Goal: Task Accomplishment & Management: Use online tool/utility

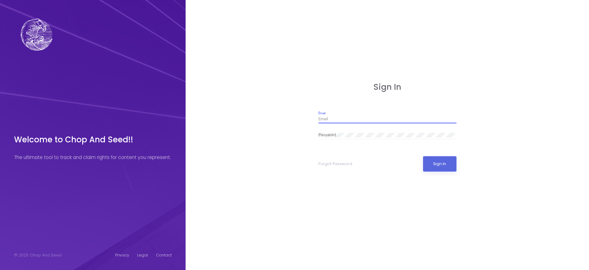
click at [335, 118] on input "Email" at bounding box center [388, 119] width 138 height 5
type input "[EMAIL_ADDRESS][DOMAIN_NAME]"
click at [281, 136] on div "Sign In [EMAIL_ADDRESS][DOMAIN_NAME] Email Password Forgot Password Sign In" at bounding box center [388, 135] width 380 height 246
click at [278, 229] on div "Sign In [EMAIL_ADDRESS][DOMAIN_NAME] Email Password Forgot Password Sign In" at bounding box center [388, 135] width 380 height 246
click at [444, 165] on button "Sign In" at bounding box center [439, 163] width 33 height 15
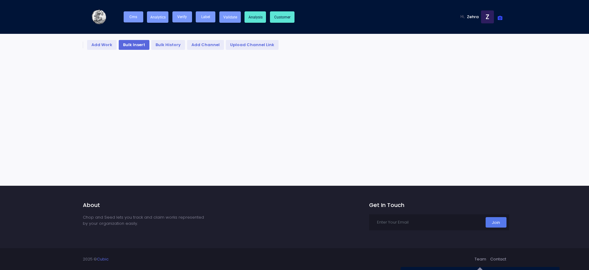
click at [132, 43] on link "Bulk Insert" at bounding box center [134, 45] width 31 height 10
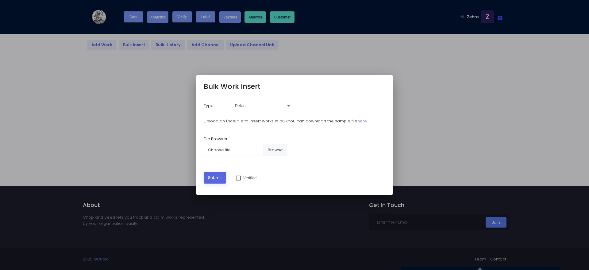
click at [246, 106] on span "Default" at bounding box center [241, 105] width 13 height 5
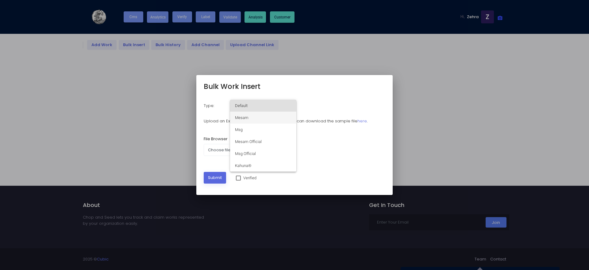
click at [261, 121] on span "Mesam" at bounding box center [263, 117] width 56 height 12
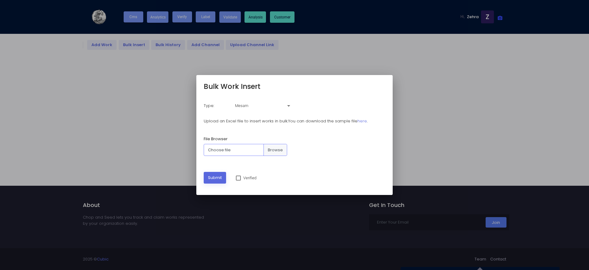
click at [273, 153] on input "Choose file" at bounding box center [245, 150] width 83 height 12
click at [274, 154] on input "Choose file" at bounding box center [245, 150] width 83 height 12
type input "C:\fakepath\[PERSON_NAME] ([PERSON_NAME]) [PERSON_NAME].xlsx"
click at [220, 176] on button "Submit" at bounding box center [215, 178] width 22 height 12
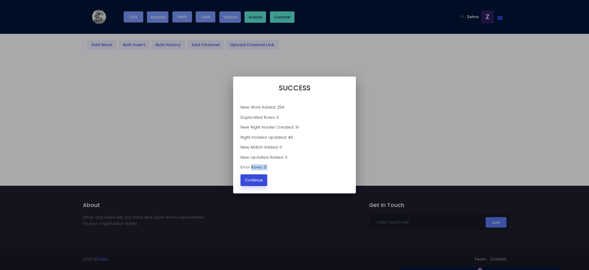
drag, startPoint x: 258, startPoint y: 173, endPoint x: 256, endPoint y: 183, distance: 10.2
click at [256, 183] on kt-info-message "SUCCESS New Work Added: 254 Duplicated Rows: 0 New Right Holder Created: 31 Rig…" at bounding box center [295, 135] width 108 height 102
click at [256, 183] on button "Continue" at bounding box center [254, 180] width 27 height 12
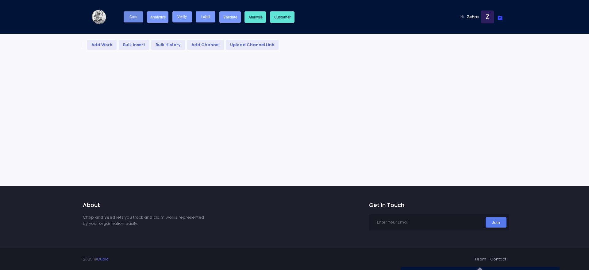
click at [139, 16] on button "Cms" at bounding box center [134, 16] width 20 height 11
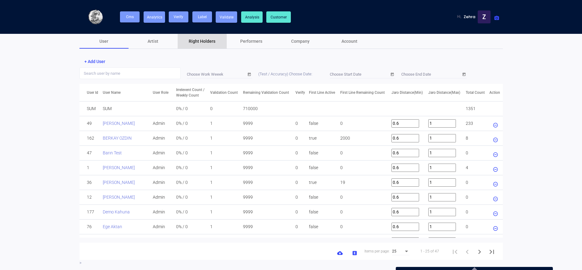
click at [199, 44] on div "Right Holders" at bounding box center [202, 41] width 27 height 6
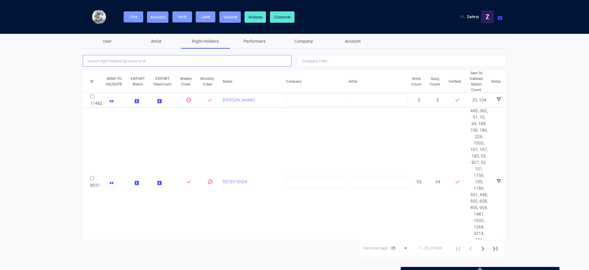
click at [204, 60] on input "text" at bounding box center [187, 61] width 209 height 12
type input "koroglu"
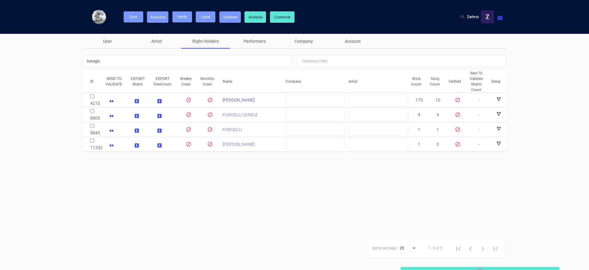
click at [231, 99] on link "[PERSON_NAME]" at bounding box center [239, 99] width 32 height 5
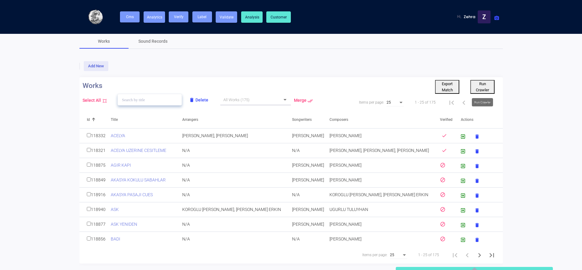
click at [479, 87] on button "Run Crawler" at bounding box center [483, 87] width 24 height 14
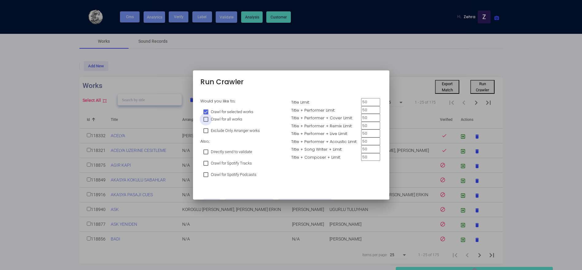
click at [236, 120] on span "Crawl for all works" at bounding box center [227, 118] width 32 height 7
click at [206, 122] on input "Crawl for all works" at bounding box center [206, 122] width 0 height 0
checkbox input "true"
checkbox input "false"
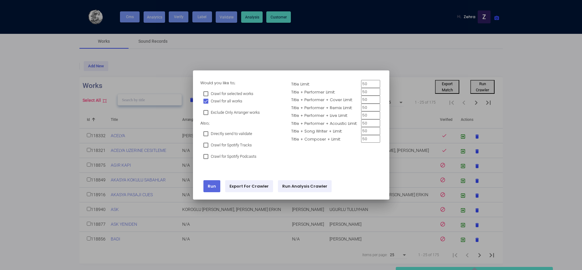
click at [214, 188] on link "Run" at bounding box center [212, 186] width 17 height 12
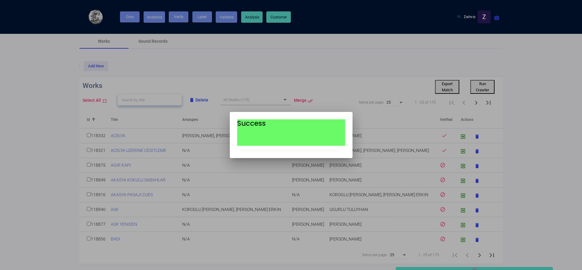
click at [304, 80] on div at bounding box center [291, 135] width 582 height 270
